Goal: Navigation & Orientation: Find specific page/section

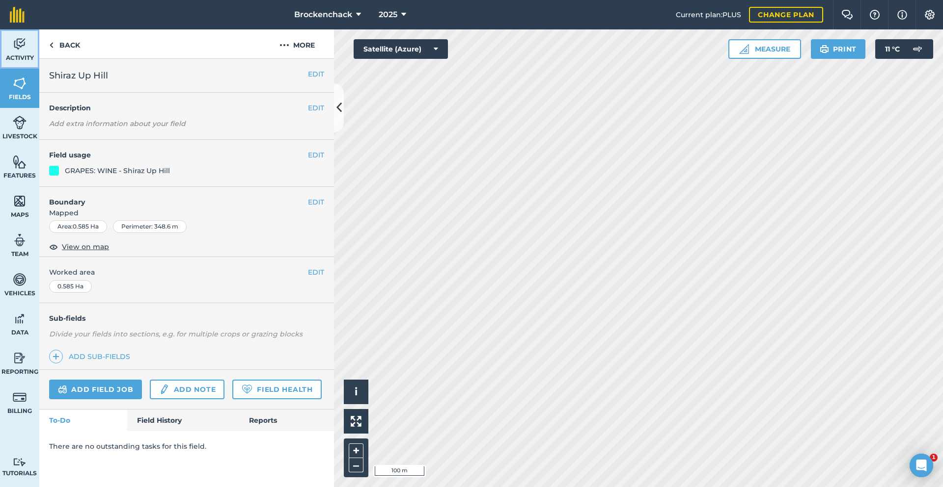
click at [20, 40] on img at bounding box center [20, 44] width 14 height 15
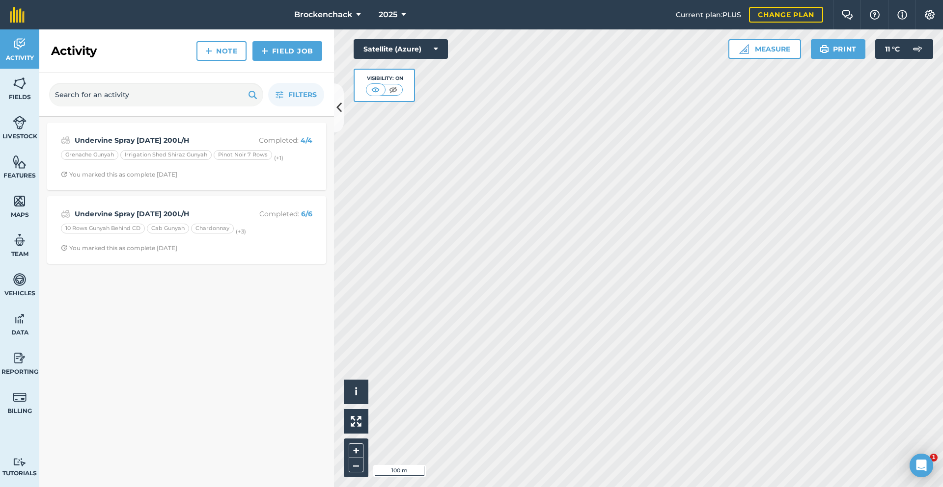
click at [167, 277] on div "Undervine Spray [DATE] 200L/H Completed : 4 / 4 Grenache Gunyah Irrigation Shed…" at bounding box center [186, 302] width 295 height 371
click at [13, 54] on span "Activity" at bounding box center [19, 58] width 39 height 8
click at [13, 52] on link "Activity" at bounding box center [19, 48] width 39 height 39
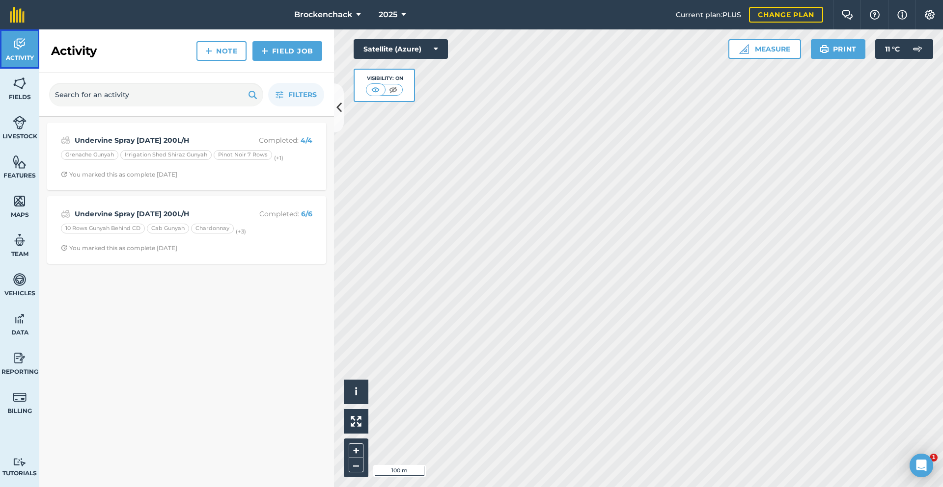
click at [13, 52] on link "Activity" at bounding box center [19, 48] width 39 height 39
click at [212, 96] on input "text" at bounding box center [156, 95] width 214 height 24
click at [291, 56] on link "Field Job" at bounding box center [287, 51] width 70 height 20
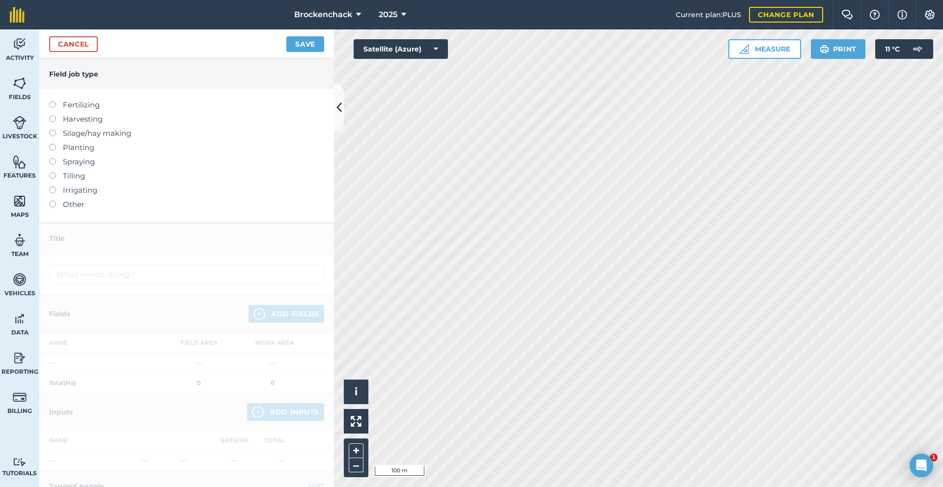
click at [72, 63] on div "Field job type" at bounding box center [186, 74] width 295 height 30
click at [87, 52] on div "Cancel Save" at bounding box center [186, 43] width 295 height 29
click at [90, 48] on link "Cancel" at bounding box center [73, 44] width 49 height 16
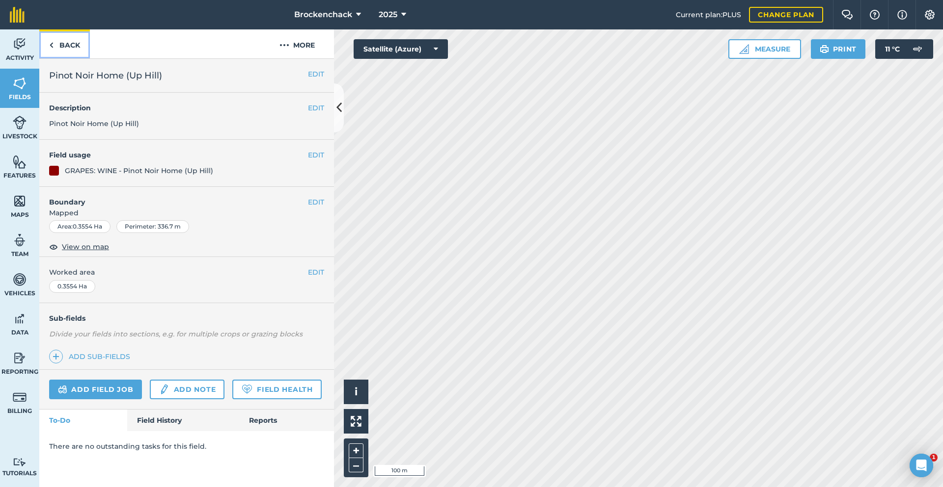
click at [69, 42] on link "Back" at bounding box center [64, 43] width 51 height 29
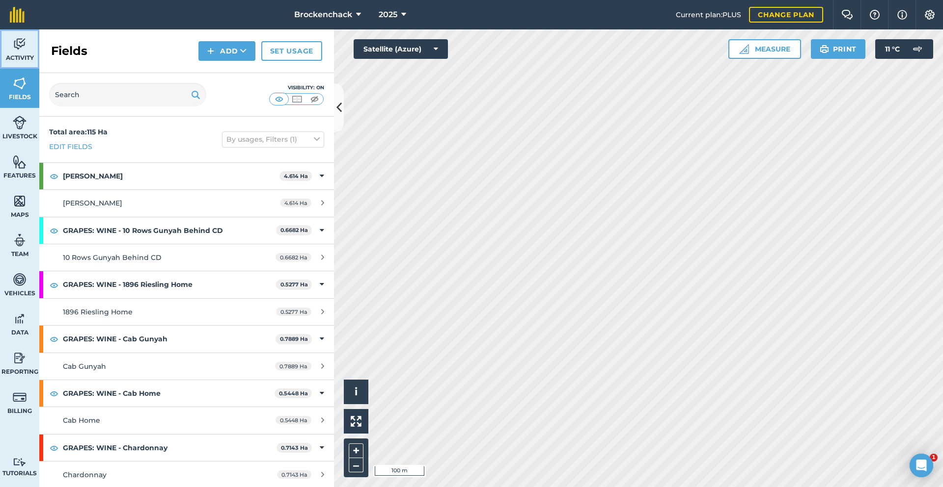
click at [23, 52] on link "Activity" at bounding box center [19, 48] width 39 height 39
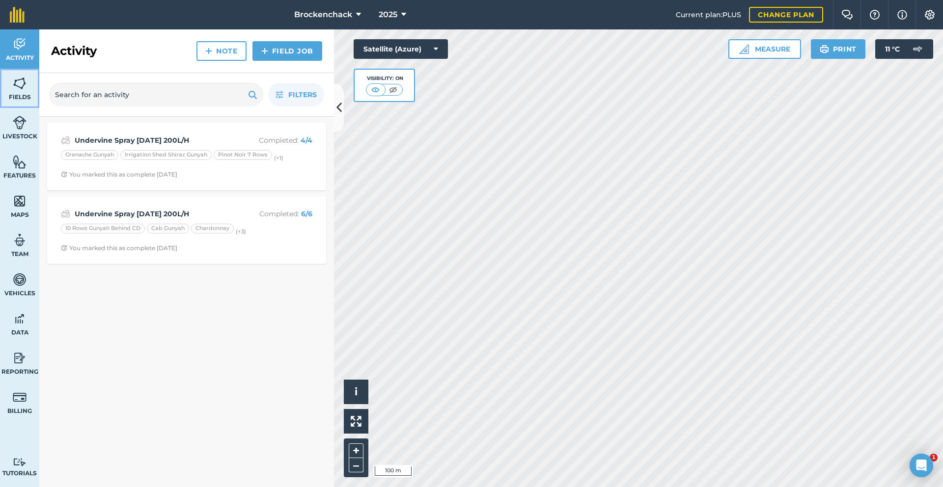
click at [38, 99] on span "Fields" at bounding box center [19, 97] width 39 height 8
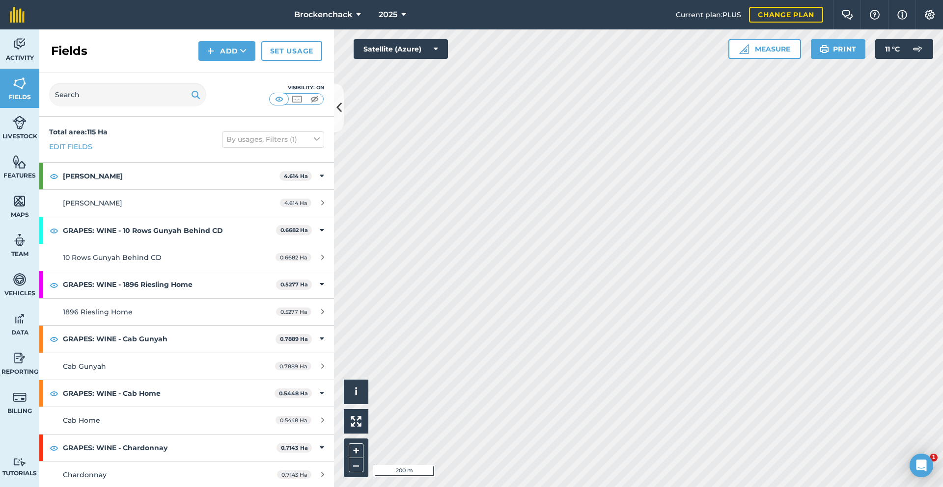
click at [741, 487] on html "Brockenchack 2025 Current plan : PLUS Change plan Farm Chat Help Info Settings …" at bounding box center [471, 243] width 943 height 487
